Goal: Information Seeking & Learning: Learn about a topic

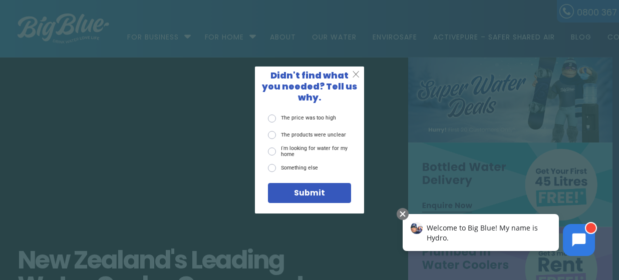
click at [355, 78] on span "X" at bounding box center [356, 74] width 8 height 11
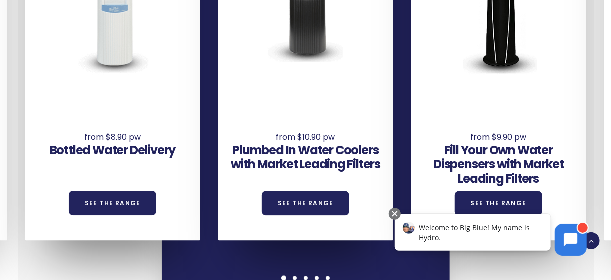
scroll to position [801, 0]
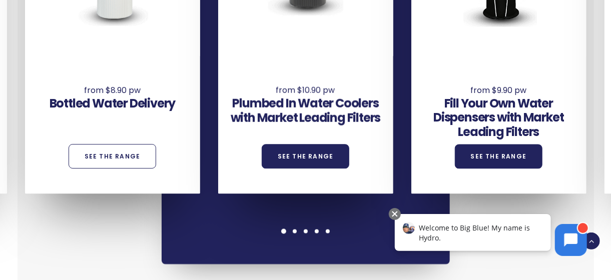
click at [121, 155] on link "See the Range" at bounding box center [113, 157] width 88 height 25
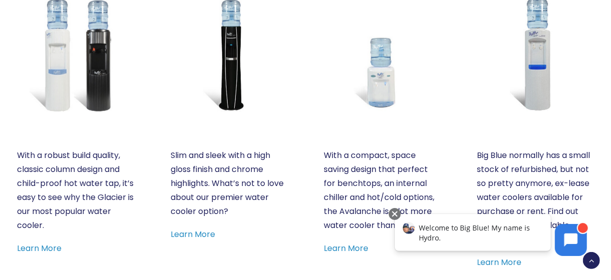
scroll to position [551, 0]
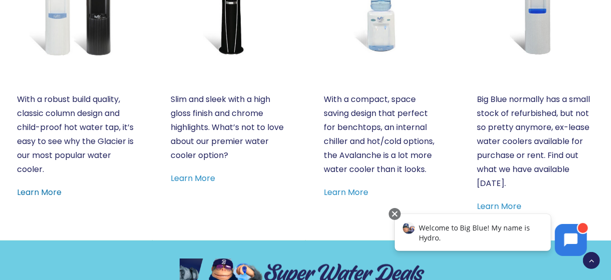
click at [41, 193] on link "Learn More" at bounding box center [40, 193] width 45 height 12
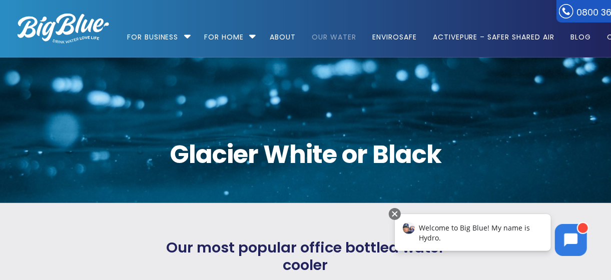
click at [333, 38] on link "Our Water" at bounding box center [334, 32] width 59 height 65
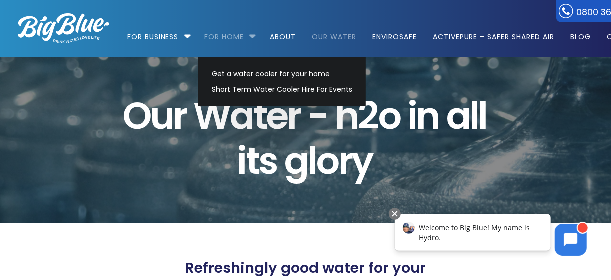
click at [229, 35] on link "For Home" at bounding box center [225, 32] width 54 height 65
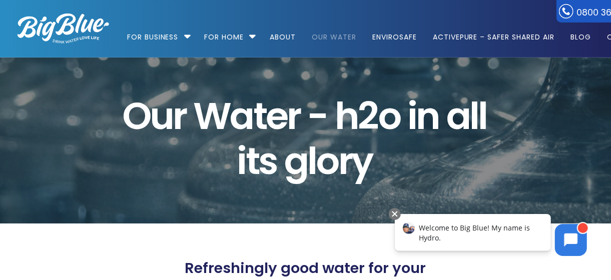
click at [332, 38] on link "Our Water" at bounding box center [334, 32] width 59 height 65
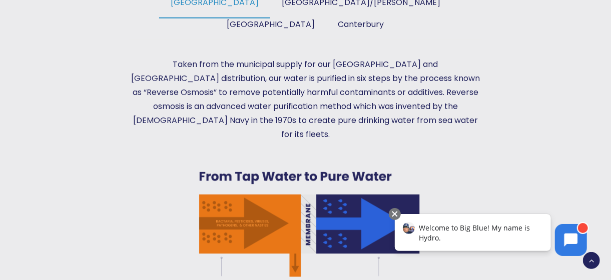
scroll to position [450, 0]
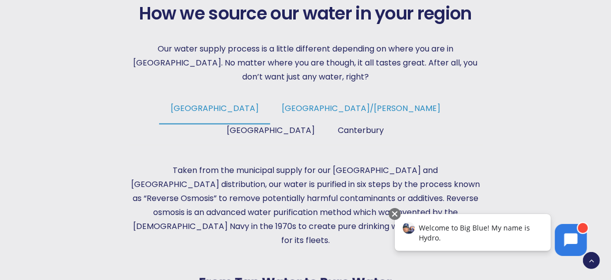
click at [283, 105] on span "Tauranga/Hamilton" at bounding box center [361, 109] width 159 height 12
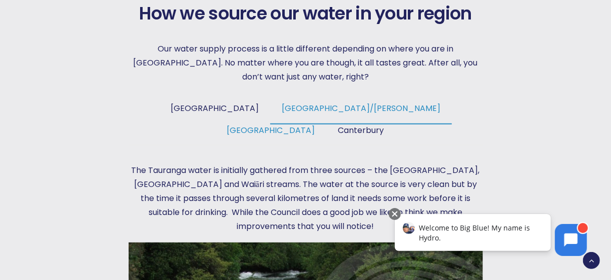
click at [315, 125] on span "Wellington" at bounding box center [271, 131] width 88 height 12
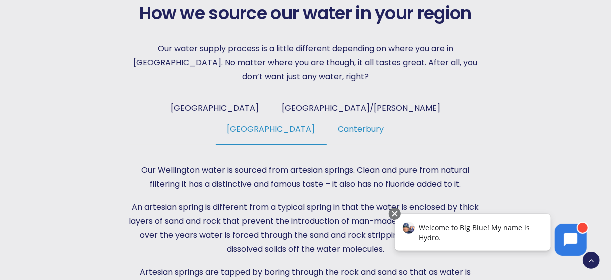
click at [384, 124] on span "Canterbury" at bounding box center [361, 130] width 46 height 12
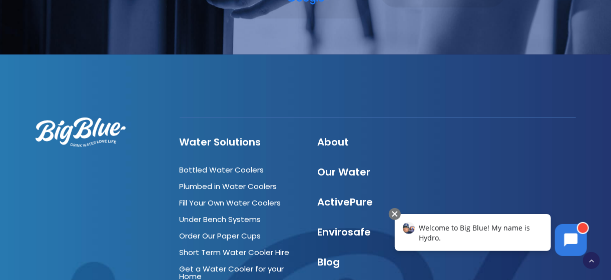
scroll to position [3614, 0]
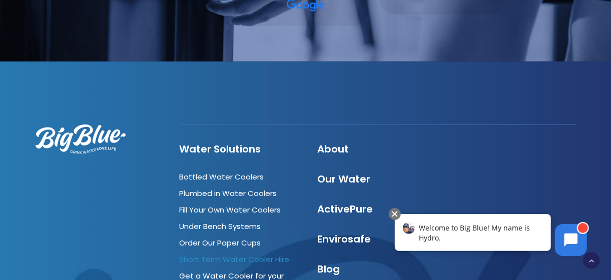
click at [238, 254] on link "Short Term Water Cooler Hire" at bounding box center [235, 259] width 110 height 11
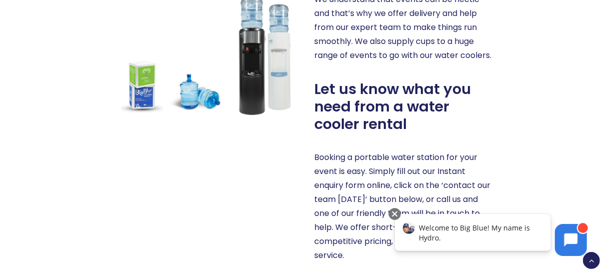
scroll to position [608, 0]
